Goal: Check status

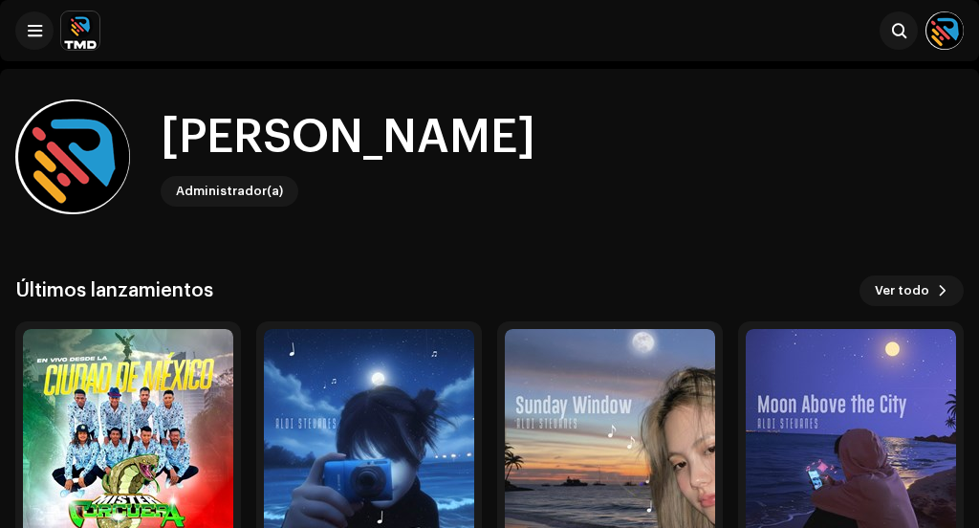
scroll to position [149, 0]
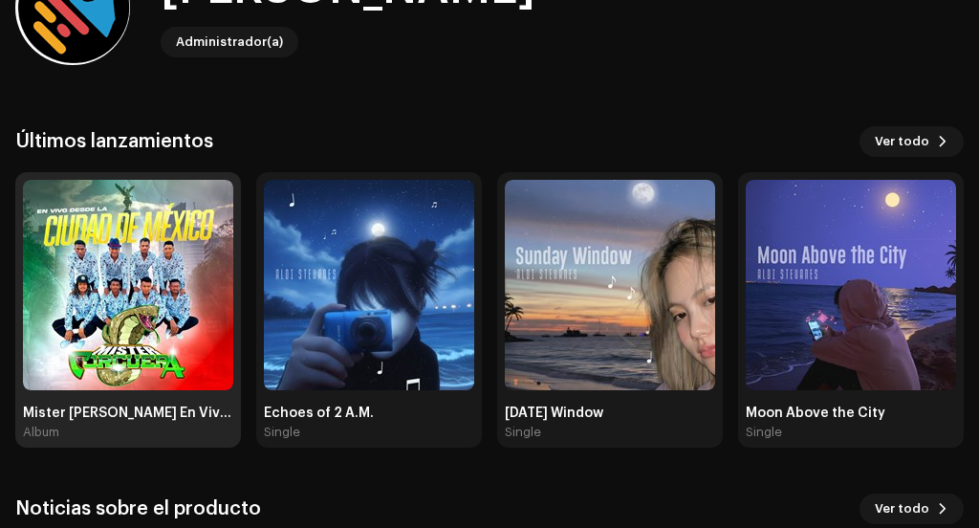
click at [193, 328] on img at bounding box center [128, 285] width 210 height 210
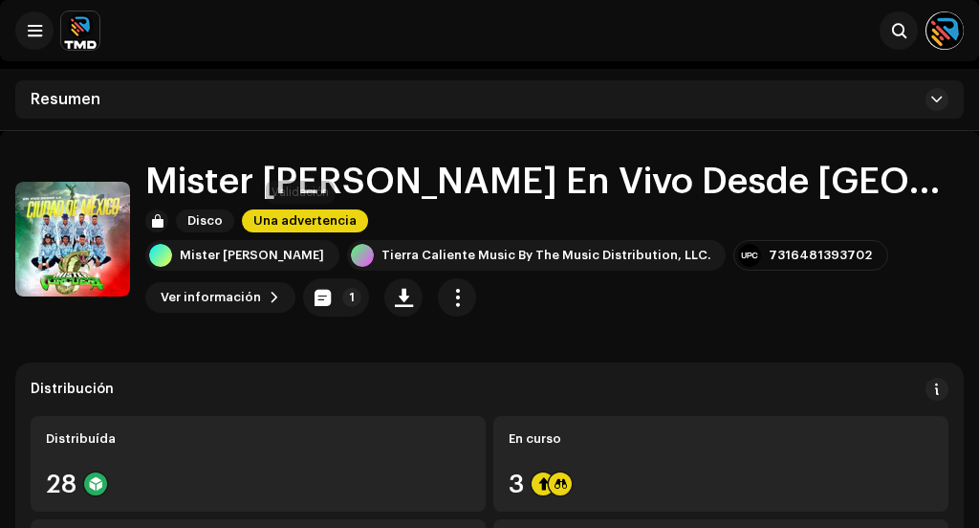
click at [299, 218] on span "Una advertencia" at bounding box center [305, 220] width 126 height 23
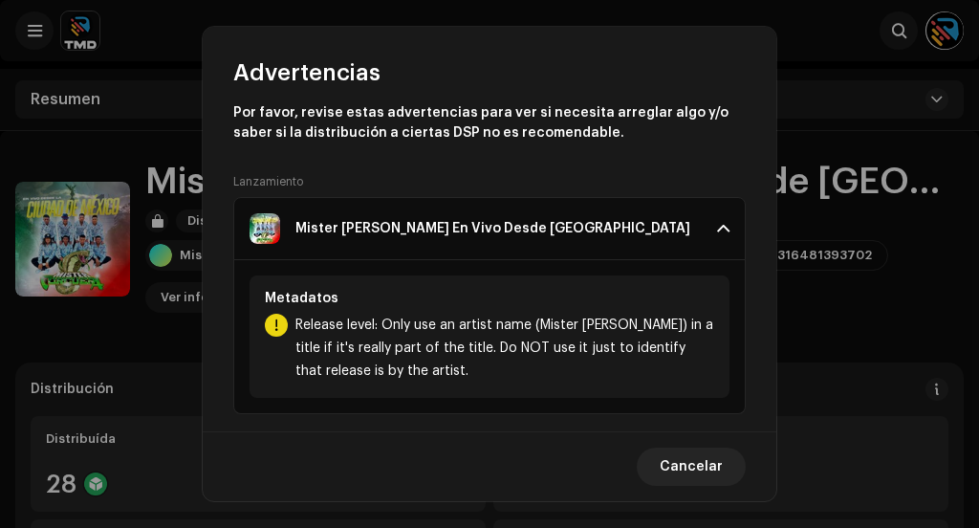
scroll to position [28, 0]
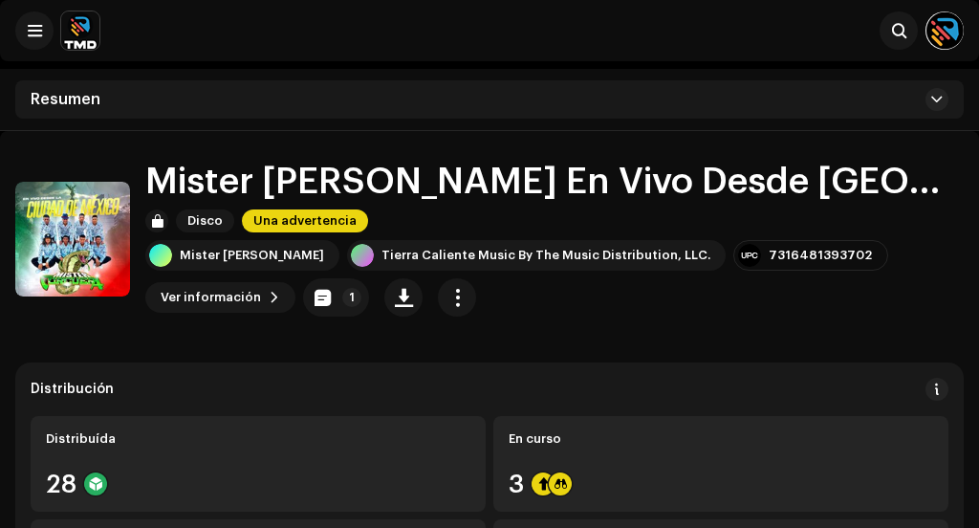
click at [807, 360] on div "Advertencias Por favor, revise estas advertencias para ver si necesita arreglar…" at bounding box center [489, 264] width 979 height 528
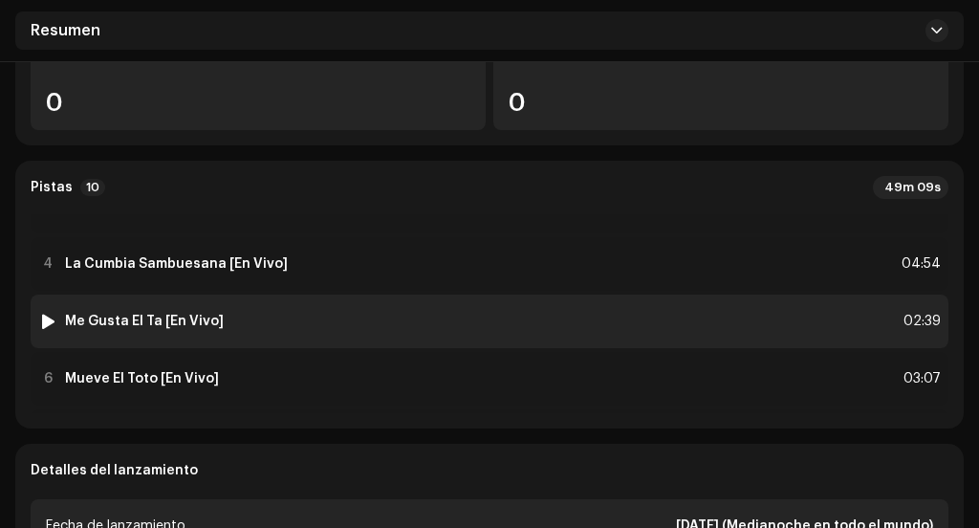
scroll to position [113, 0]
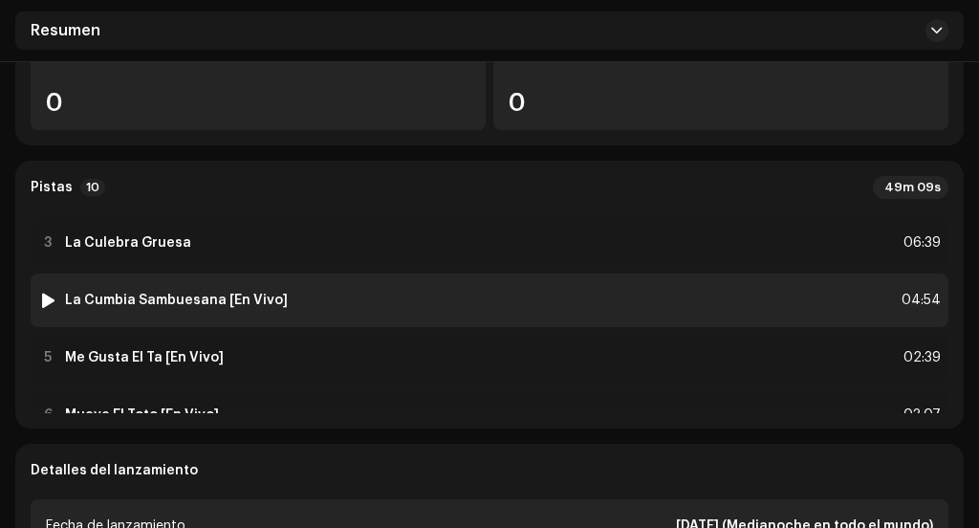
click at [44, 296] on div at bounding box center [48, 300] width 14 height 15
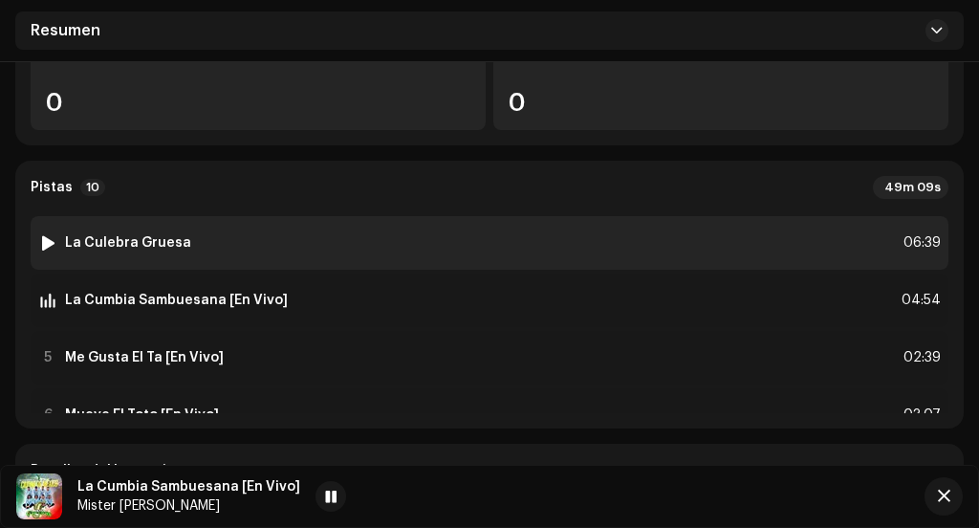
scroll to position [208, 0]
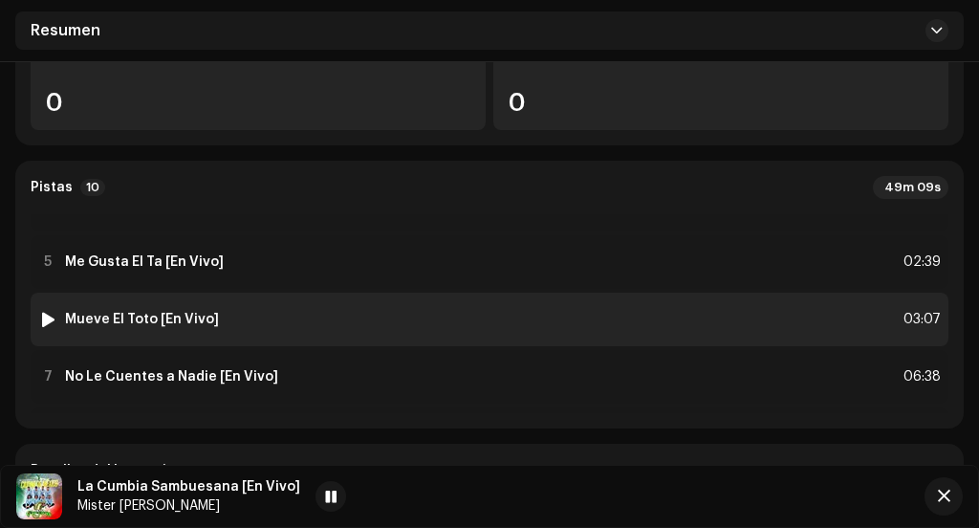
click at [41, 318] on div at bounding box center [48, 319] width 14 height 15
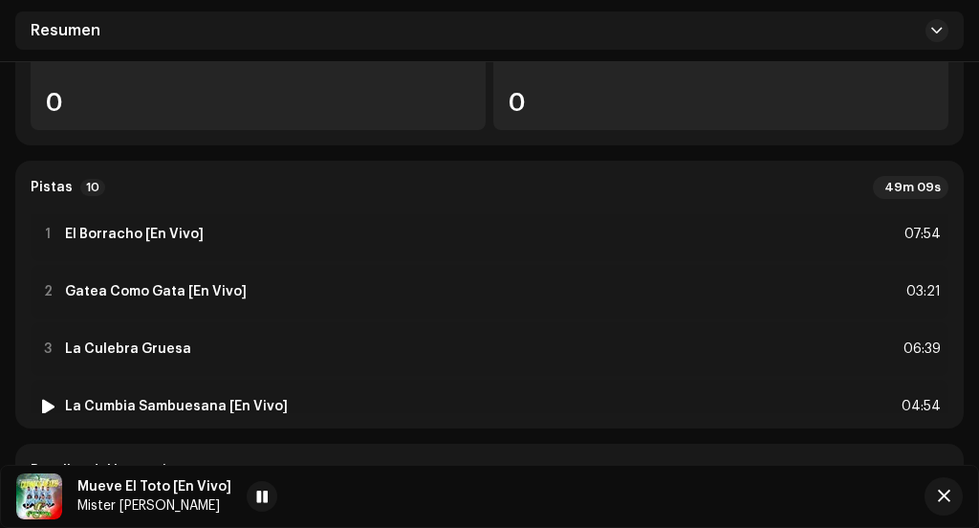
scroll to position [0, 0]
